Goal: Communication & Community: Participate in discussion

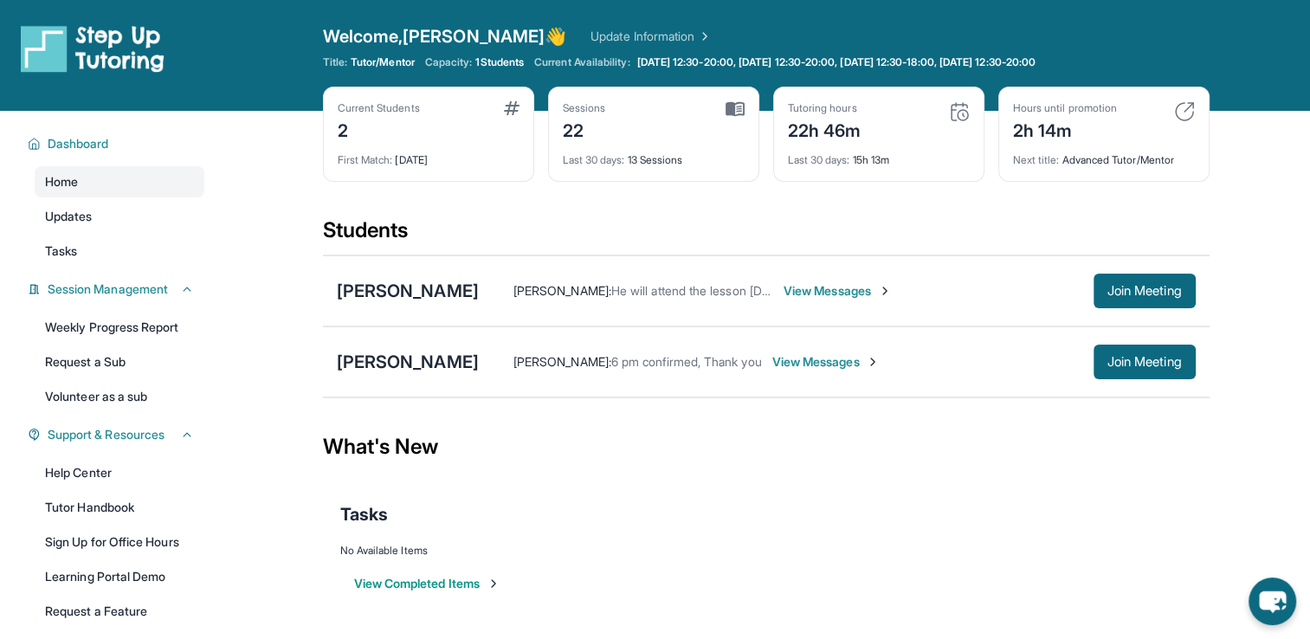
click at [813, 289] on span "View Messages" at bounding box center [838, 290] width 108 height 17
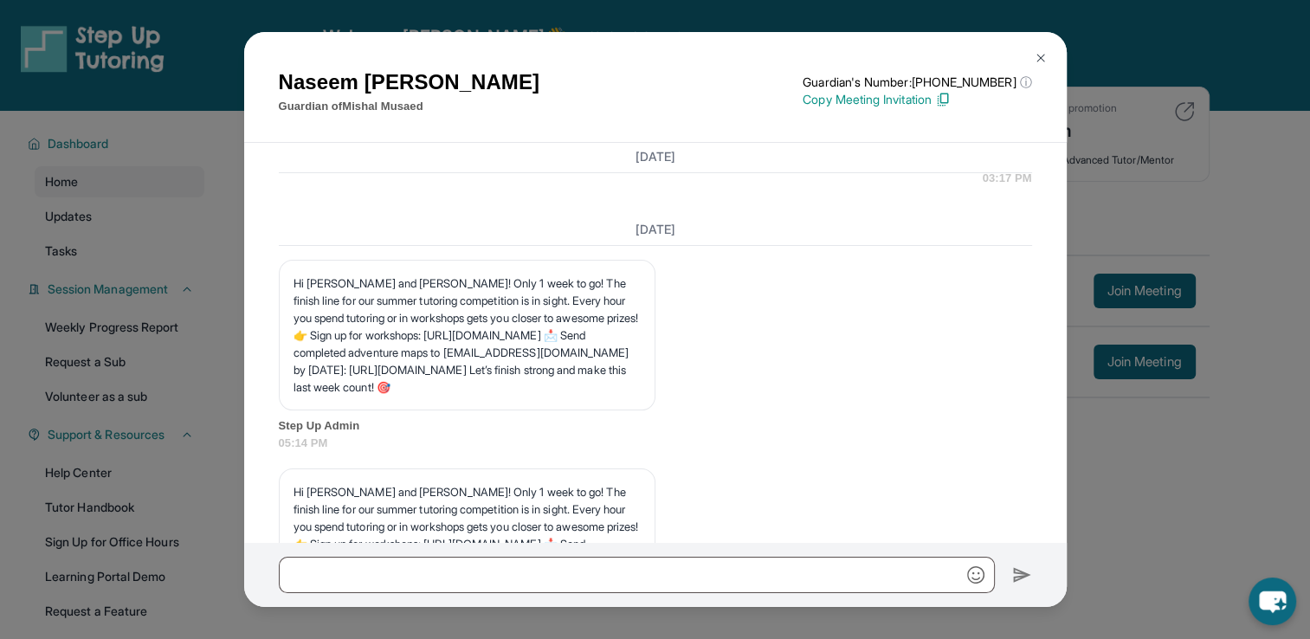
scroll to position [15917, 0]
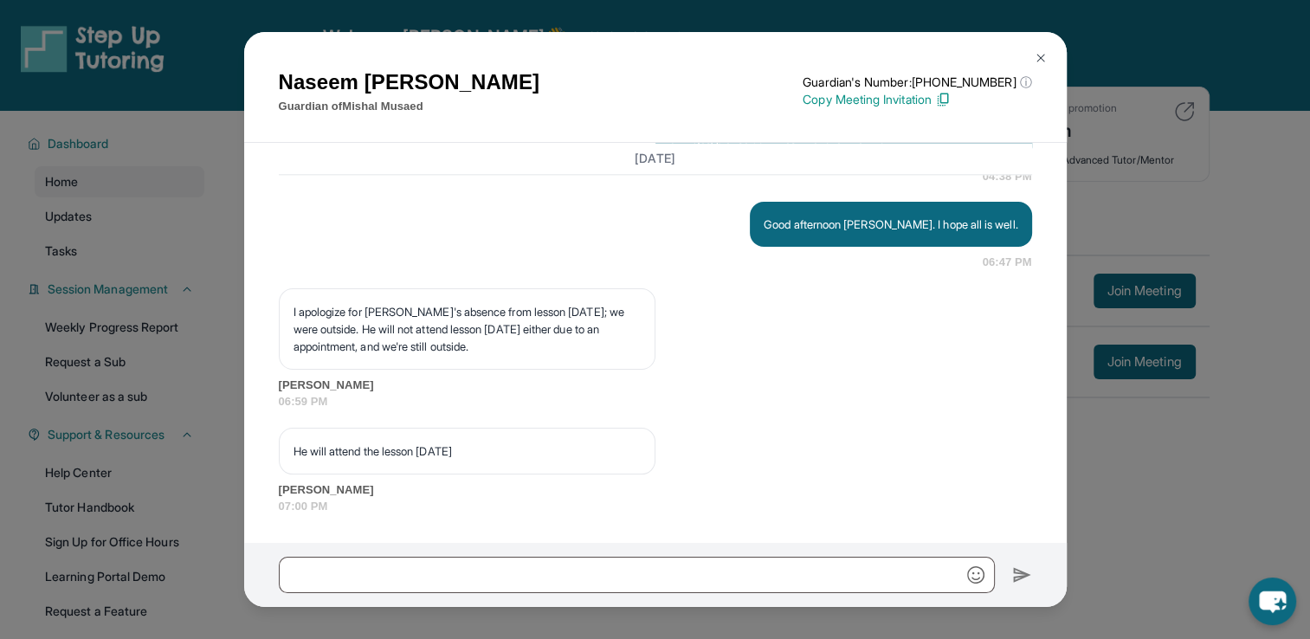
click at [1040, 53] on img at bounding box center [1041, 58] width 14 height 14
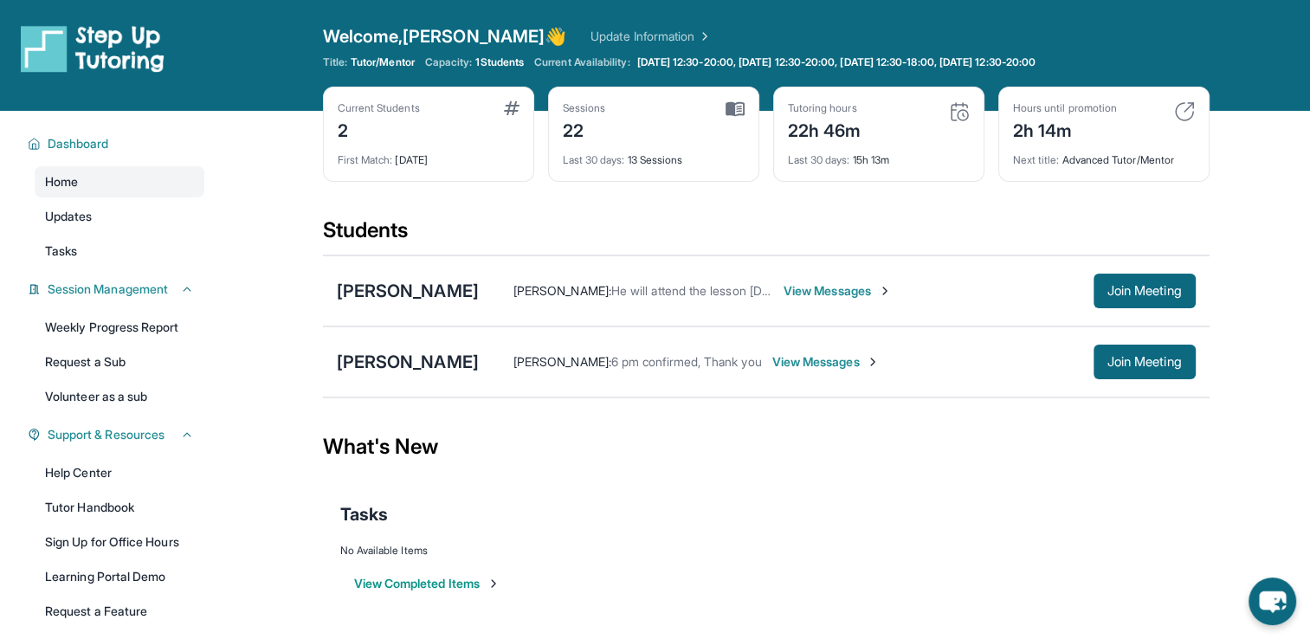
click at [843, 291] on span "View Messages" at bounding box center [838, 290] width 108 height 17
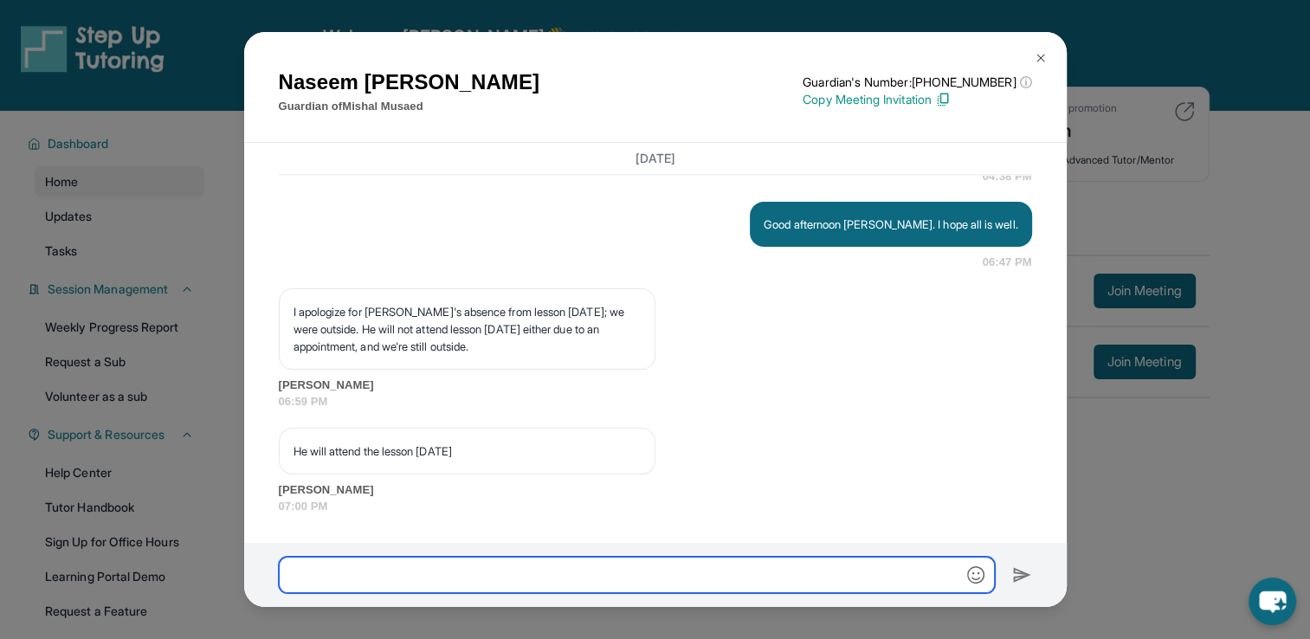
click at [650, 566] on input "text" at bounding box center [637, 575] width 716 height 36
type input "*"
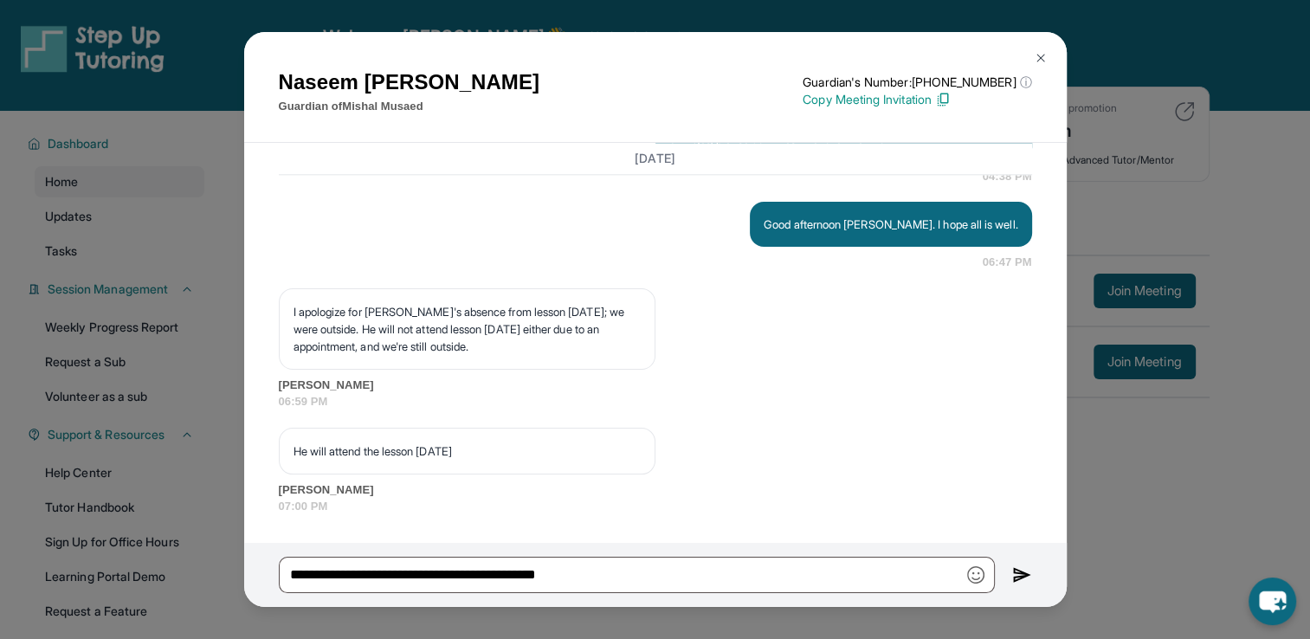
click at [974, 583] on img "button" at bounding box center [975, 574] width 17 height 17
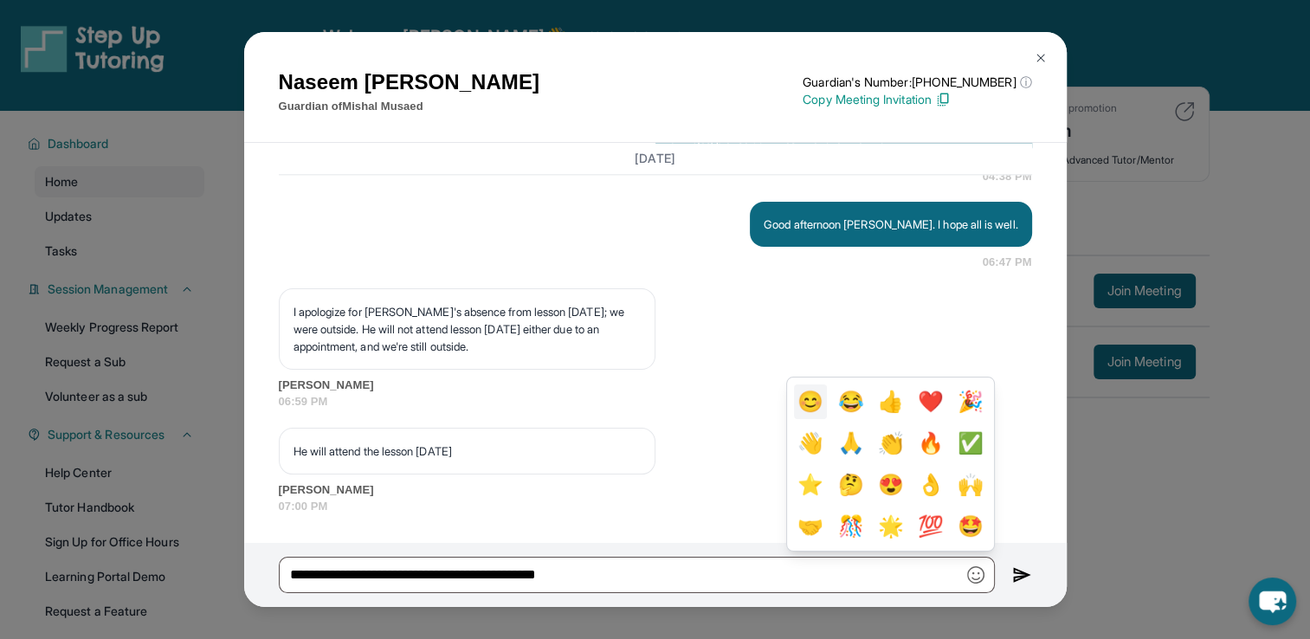
click at [811, 405] on button "😊" at bounding box center [810, 402] width 33 height 35
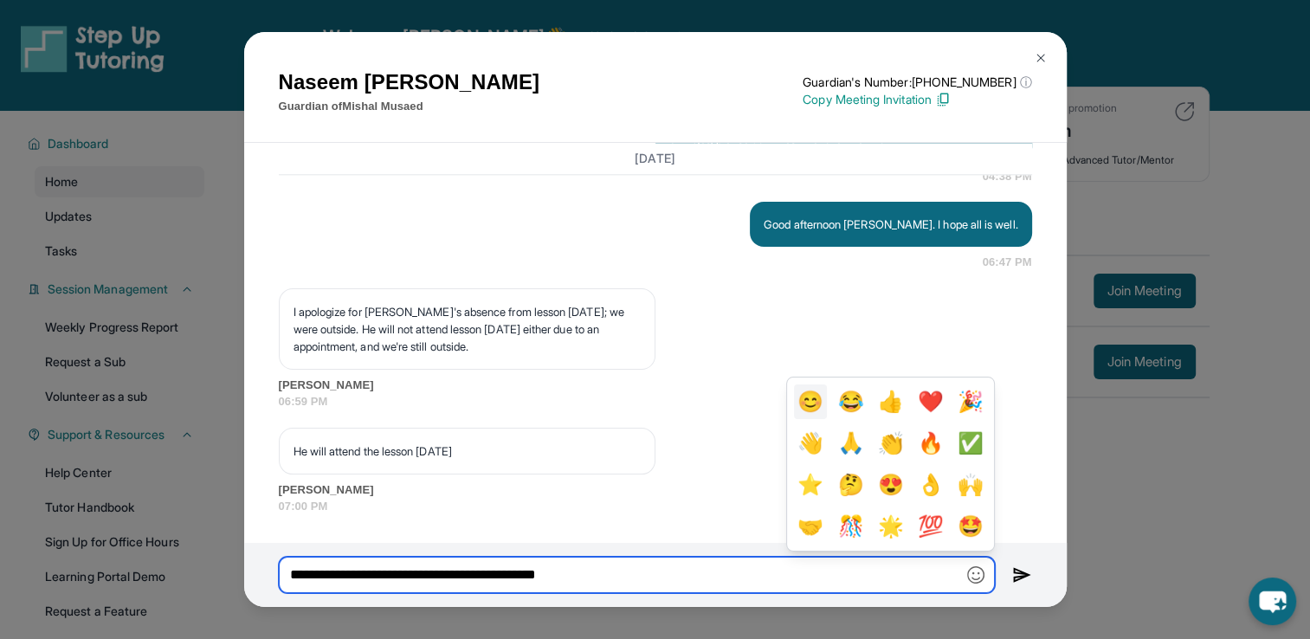
type input "**********"
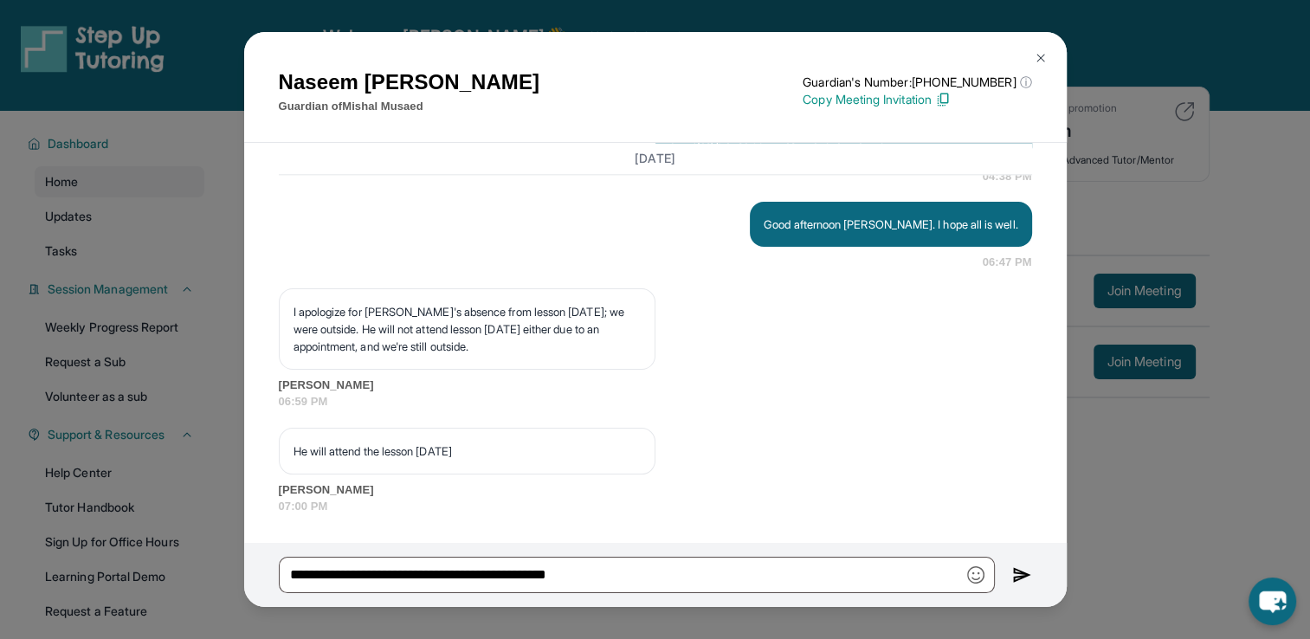
click at [1021, 569] on img at bounding box center [1022, 575] width 20 height 21
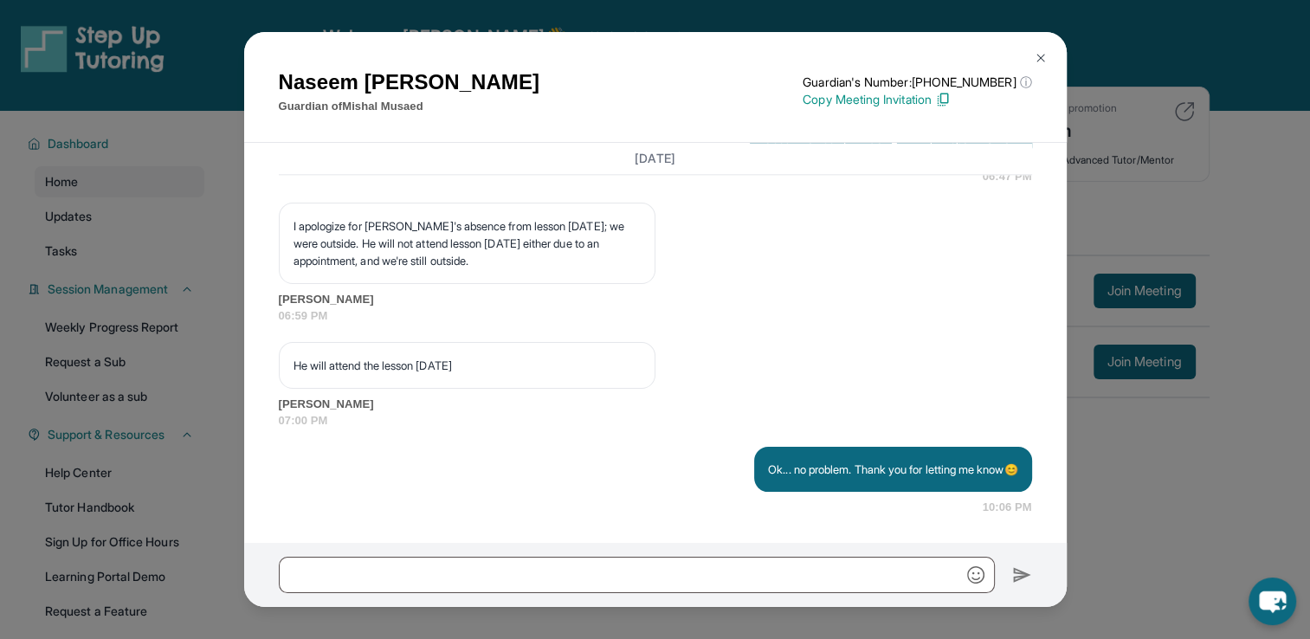
scroll to position [16003, 0]
click at [1048, 54] on button at bounding box center [1041, 58] width 35 height 35
